Goal: Information Seeking & Learning: Find specific fact

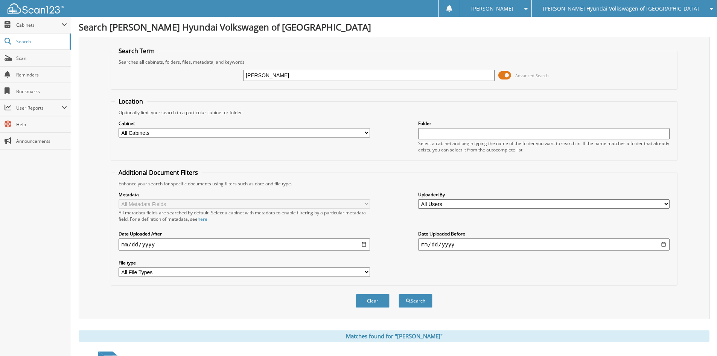
drag, startPoint x: 435, startPoint y: 79, endPoint x: 197, endPoint y: 96, distance: 238.5
click at [197, 96] on form "Search Term Searches all cabinets, folders, files, metadata, and keywords milla…" at bounding box center [394, 181] width 567 height 269
type input "[PERSON_NAME]"
click at [399, 294] on button "Search" at bounding box center [416, 301] width 34 height 14
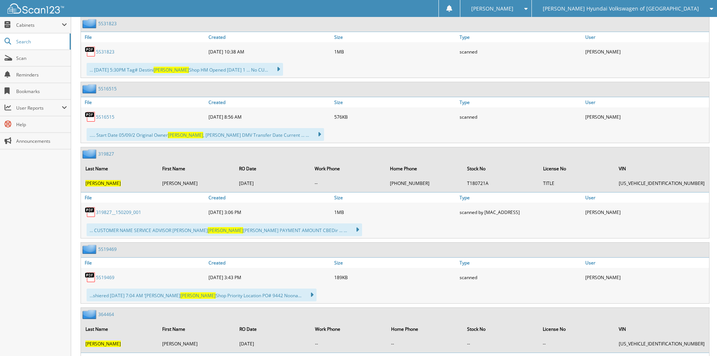
scroll to position [640, 0]
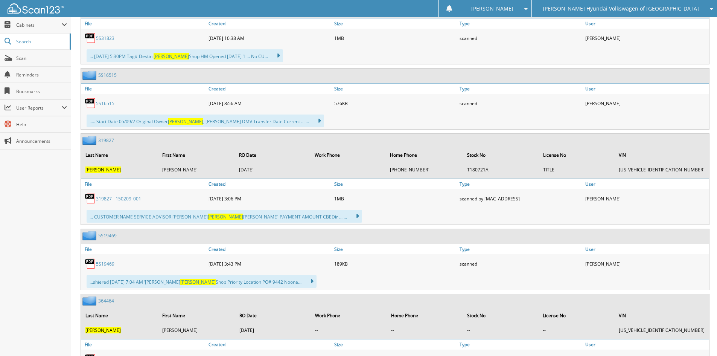
click at [119, 197] on link "319827__150209_001" at bounding box center [118, 198] width 45 height 6
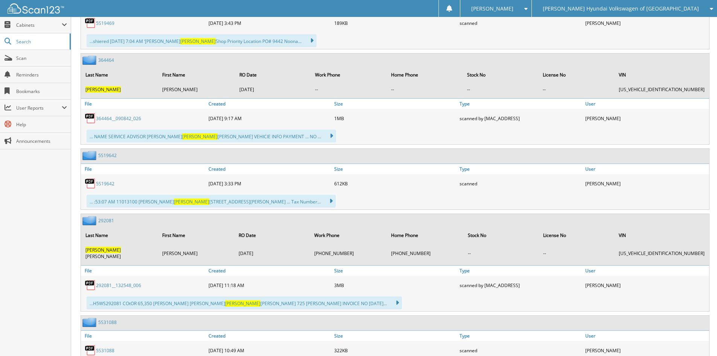
scroll to position [903, 0]
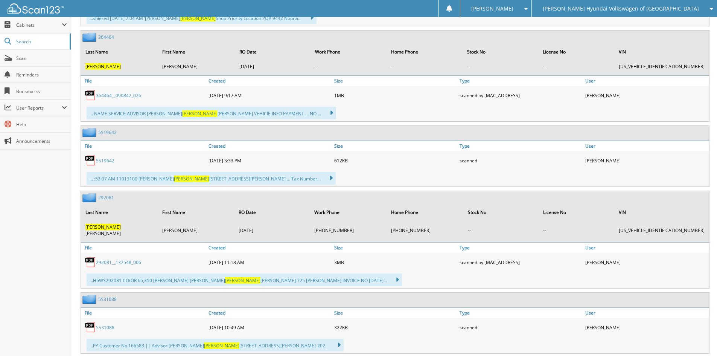
click at [106, 161] on link "5S19642" at bounding box center [105, 160] width 18 height 6
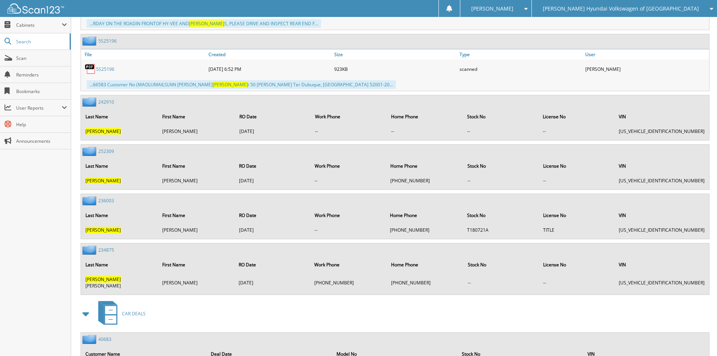
scroll to position [2855, 0]
click at [105, 198] on link "236003" at bounding box center [106, 201] width 16 height 6
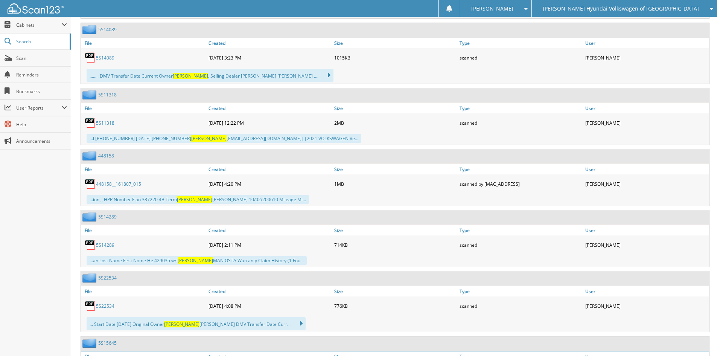
scroll to position [1732, 0]
